Goal: Find specific page/section: Find specific page/section

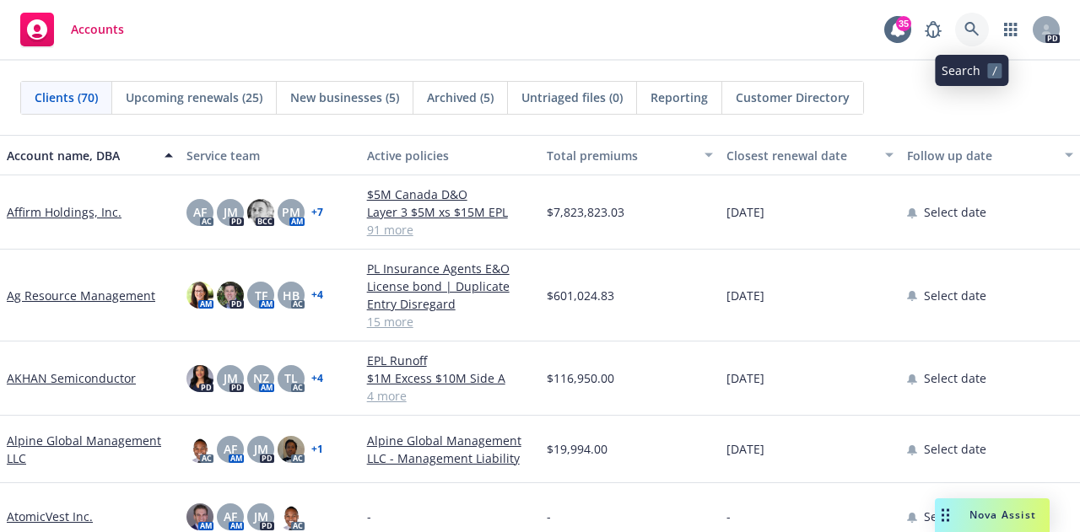
click at [970, 28] on icon at bounding box center [972, 29] width 15 height 15
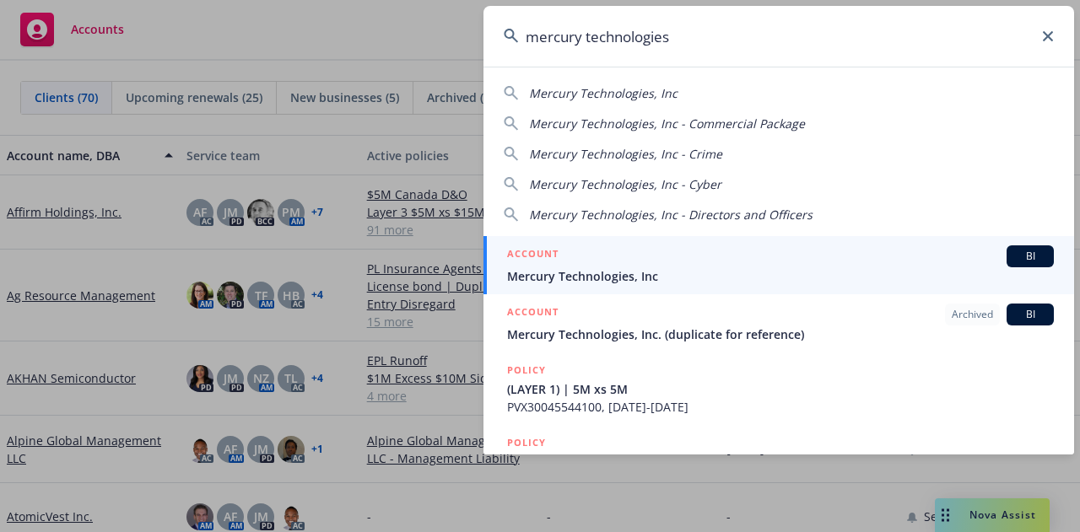
click at [626, 96] on span "Mercury Technologies, Inc" at bounding box center [603, 93] width 149 height 16
type input "Mercury Technologies, Inc"
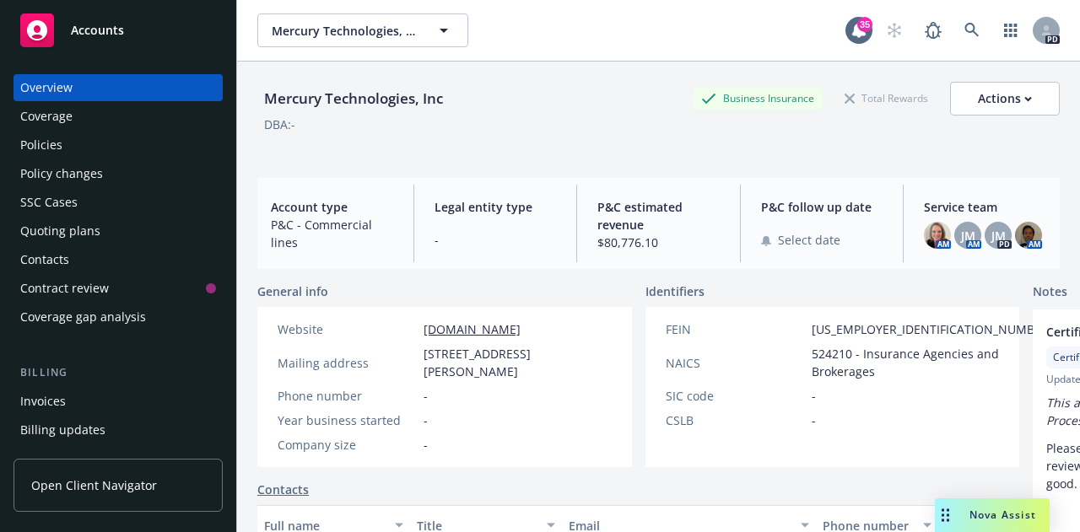
click at [56, 145] on div "Policies" at bounding box center [41, 145] width 42 height 27
